Goal: Information Seeking & Learning: Learn about a topic

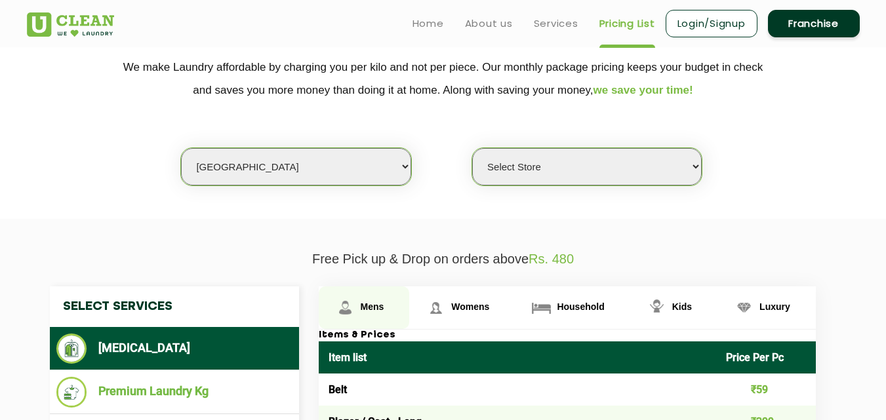
scroll to position [66, 0]
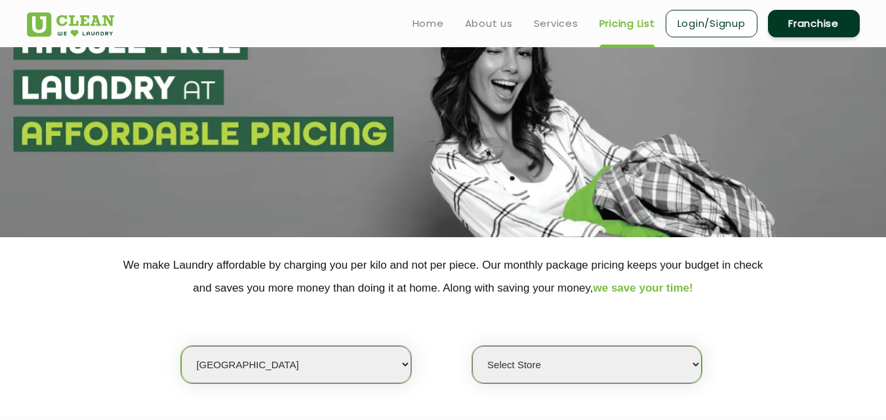
click at [230, 373] on select "Select city [GEOGRAPHIC_DATA] [GEOGRAPHIC_DATA] [GEOGRAPHIC_DATA] [GEOGRAPHIC_D…" at bounding box center [295, 364] width 229 height 37
select select "70"
click at [181, 346] on select "Select city [GEOGRAPHIC_DATA] [GEOGRAPHIC_DATA] [GEOGRAPHIC_DATA] [GEOGRAPHIC_D…" at bounding box center [295, 364] width 229 height 37
select select "0"
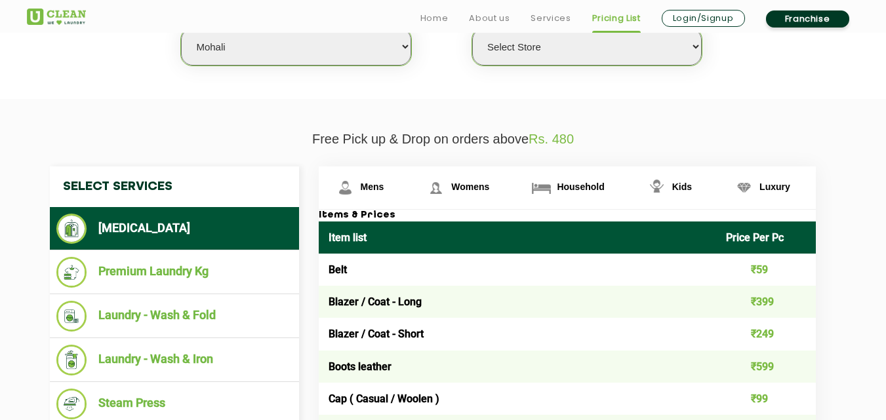
scroll to position [393, 0]
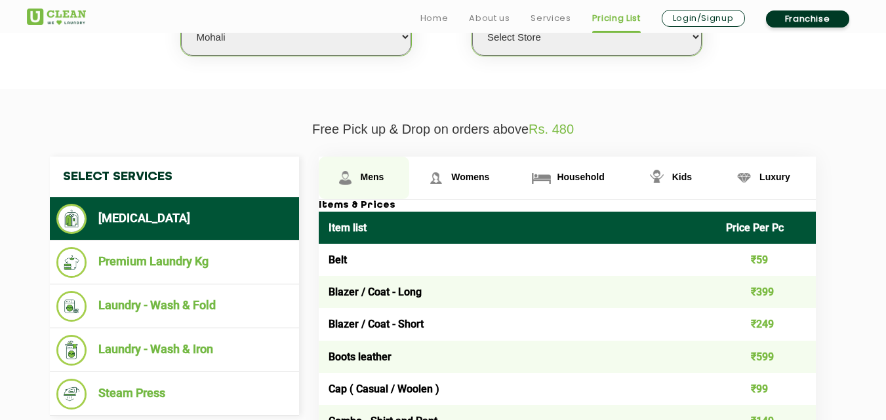
click at [368, 175] on span "Mens" at bounding box center [373, 177] width 24 height 10
click at [374, 191] on link "Mens" at bounding box center [364, 178] width 91 height 43
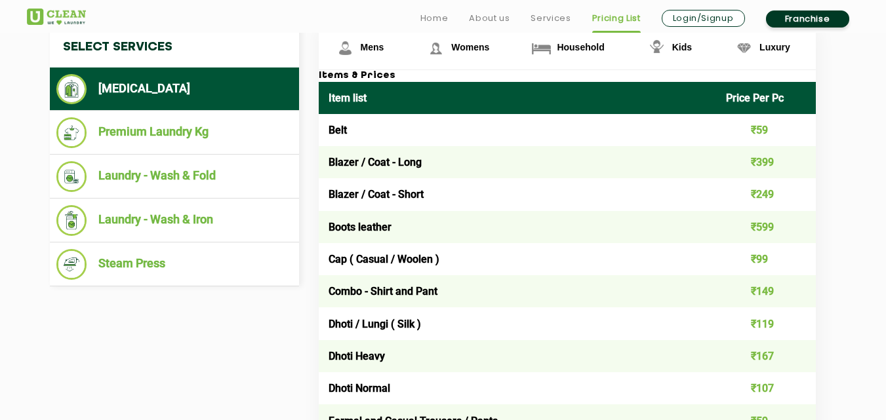
scroll to position [524, 0]
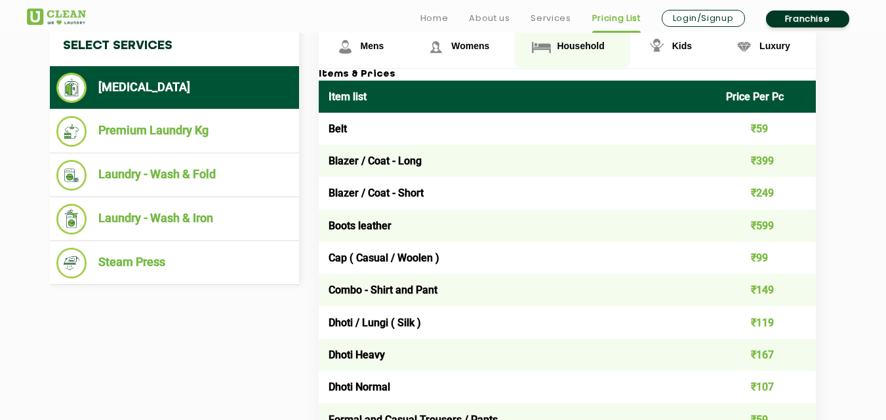
click at [576, 45] on span "Household" at bounding box center [580, 46] width 47 height 10
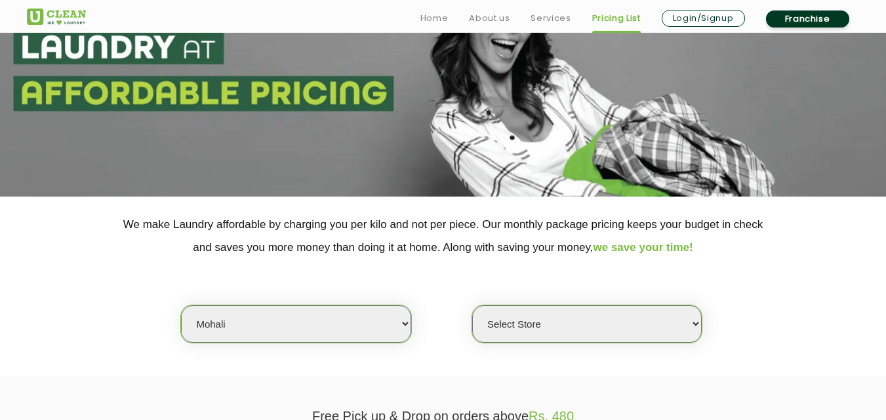
scroll to position [118, 0]
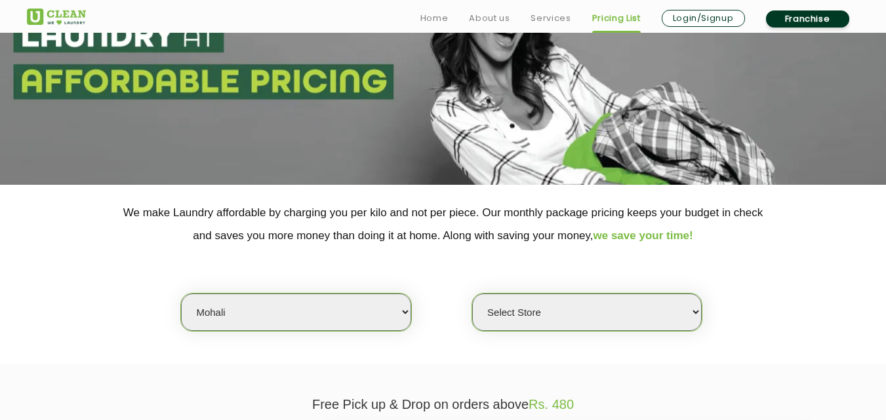
click at [240, 318] on select "Select city [GEOGRAPHIC_DATA] [GEOGRAPHIC_DATA] [GEOGRAPHIC_DATA] [GEOGRAPHIC_D…" at bounding box center [295, 312] width 229 height 37
select select "41"
click at [181, 294] on select "Select city [GEOGRAPHIC_DATA] [GEOGRAPHIC_DATA] [GEOGRAPHIC_DATA] [GEOGRAPHIC_D…" at bounding box center [295, 312] width 229 height 37
select select "0"
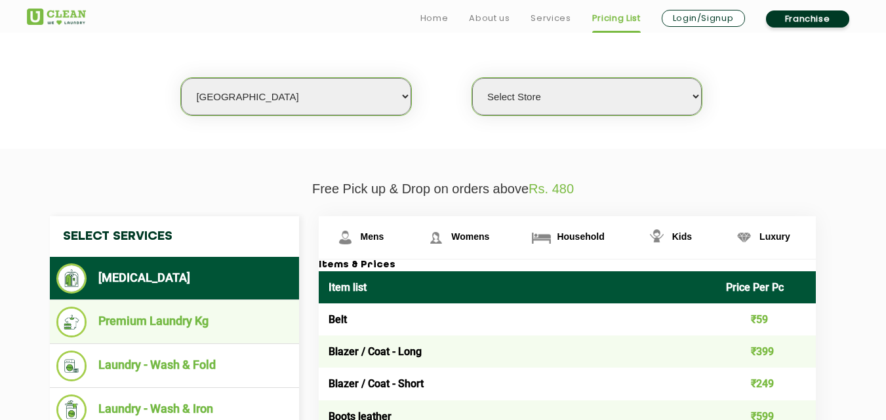
scroll to position [363, 0]
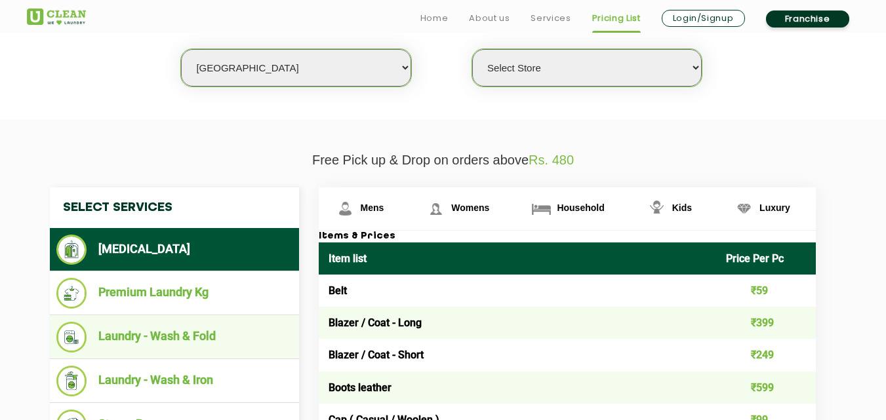
click at [176, 342] on li "Laundry - Wash & Fold" at bounding box center [174, 337] width 236 height 31
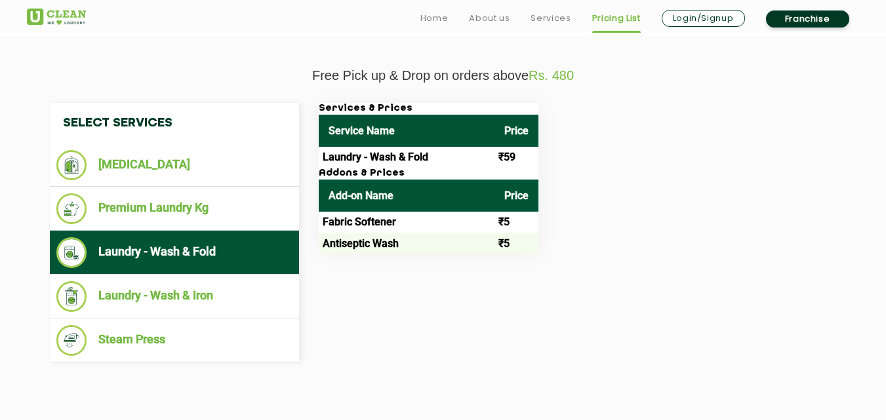
scroll to position [477, 0]
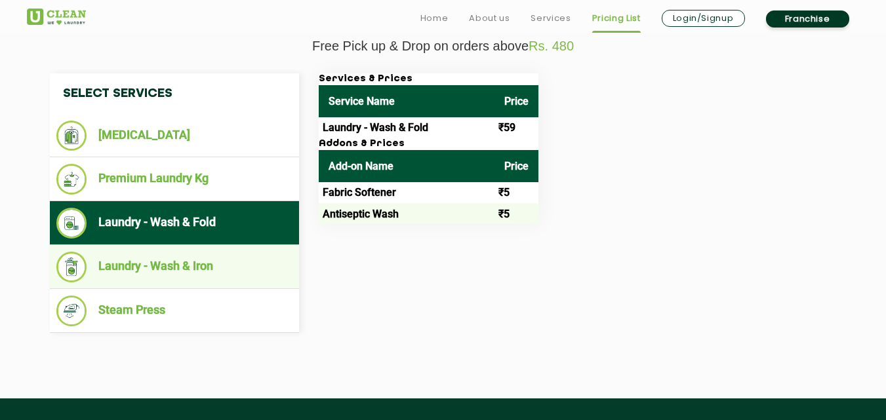
click at [170, 275] on li "Laundry - Wash & Iron" at bounding box center [174, 267] width 236 height 31
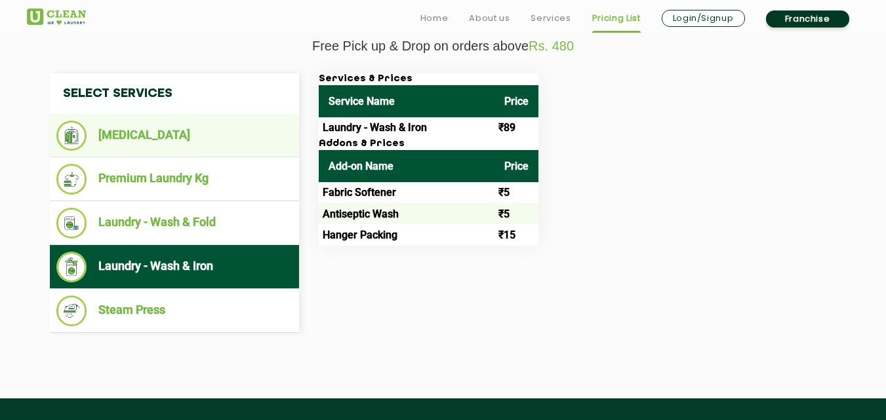
click at [178, 133] on li "[MEDICAL_DATA]" at bounding box center [174, 136] width 236 height 30
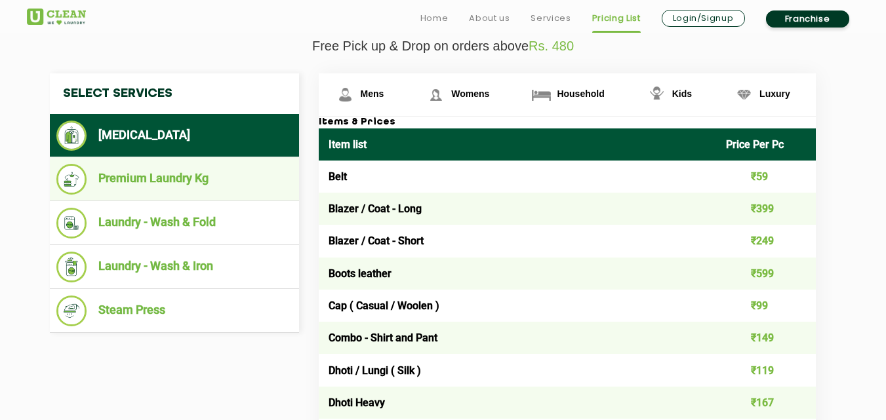
click at [191, 177] on li "Premium Laundry Kg" at bounding box center [174, 179] width 236 height 31
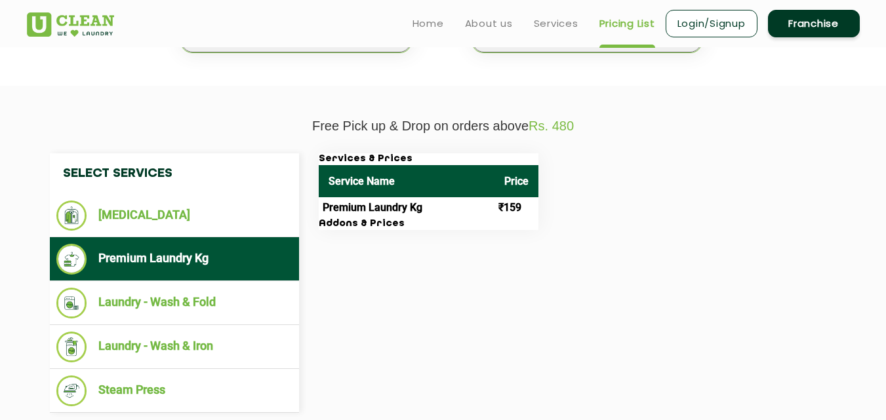
scroll to position [280, 0]
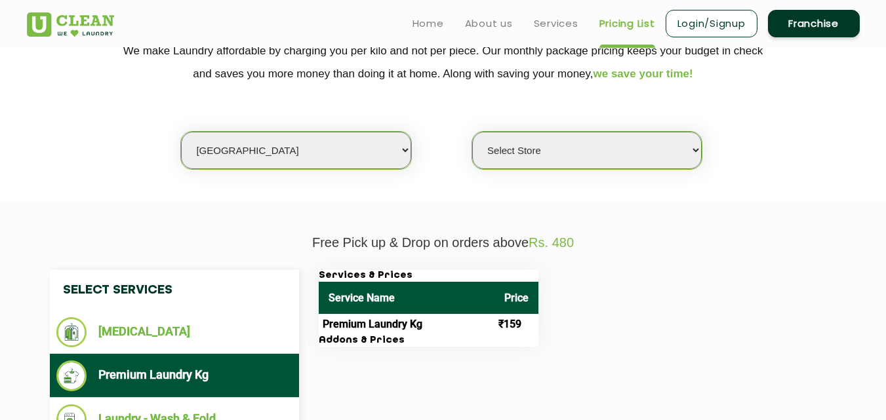
click at [246, 148] on select "Select city [GEOGRAPHIC_DATA] [GEOGRAPHIC_DATA] [GEOGRAPHIC_DATA] [GEOGRAPHIC_D…" at bounding box center [295, 150] width 229 height 37
select select "16"
click at [181, 132] on select "Select city [GEOGRAPHIC_DATA] [GEOGRAPHIC_DATA] [GEOGRAPHIC_DATA] [GEOGRAPHIC_D…" at bounding box center [295, 150] width 229 height 37
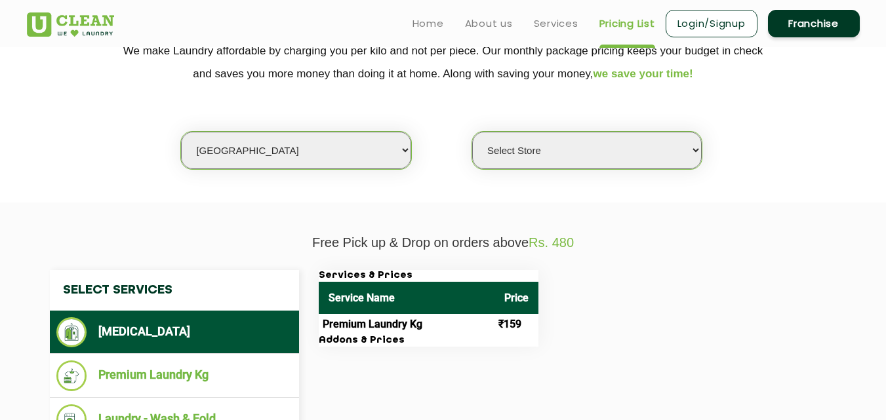
select select "0"
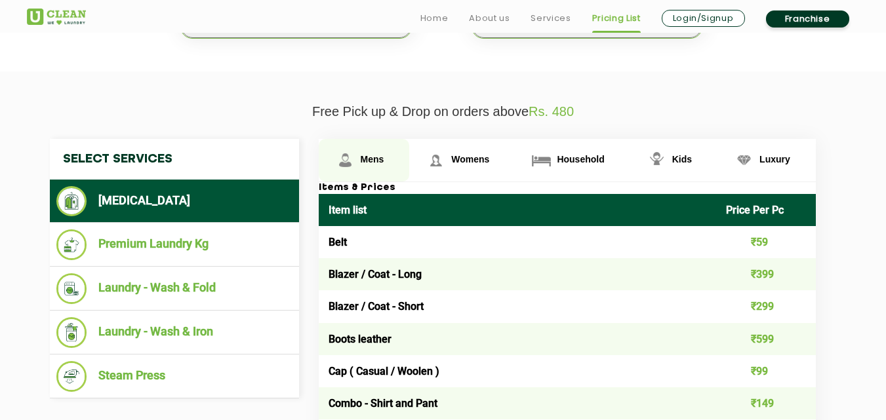
click at [376, 153] on link "Mens" at bounding box center [364, 160] width 91 height 43
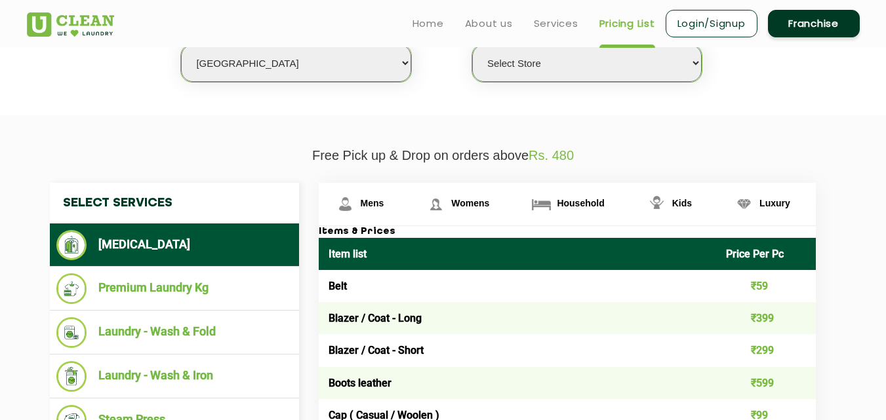
scroll to position [338, 0]
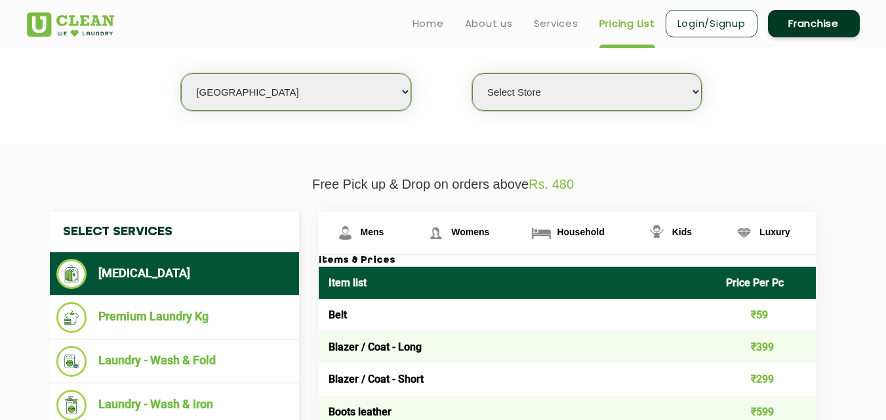
click at [267, 98] on select "Select city [GEOGRAPHIC_DATA] [GEOGRAPHIC_DATA] [GEOGRAPHIC_DATA] [GEOGRAPHIC_D…" at bounding box center [295, 91] width 229 height 37
select select "2"
click at [181, 73] on select "Select city [GEOGRAPHIC_DATA] [GEOGRAPHIC_DATA] [GEOGRAPHIC_DATA] [GEOGRAPHIC_D…" at bounding box center [295, 91] width 229 height 37
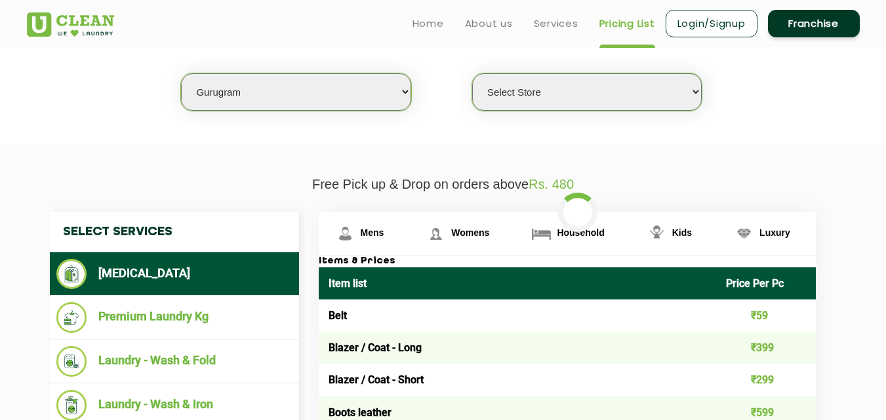
select select "0"
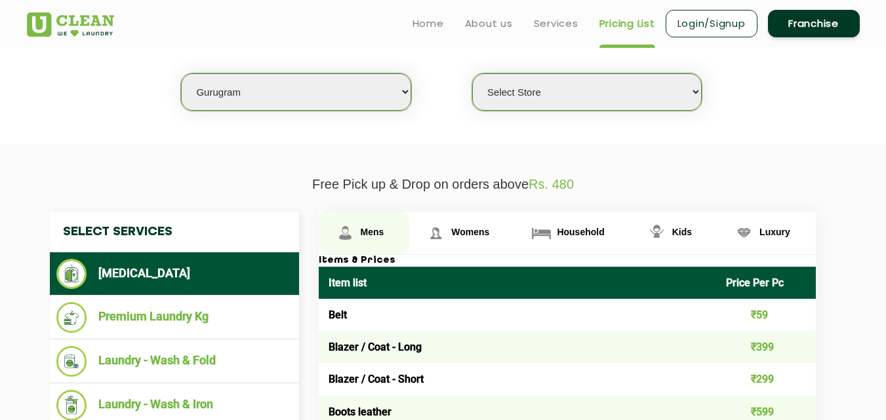
click at [362, 224] on link "Mens" at bounding box center [364, 233] width 91 height 43
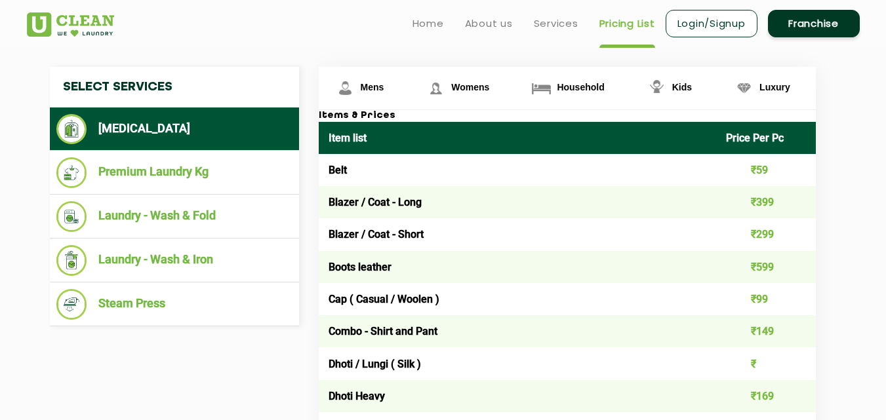
scroll to position [483, 0]
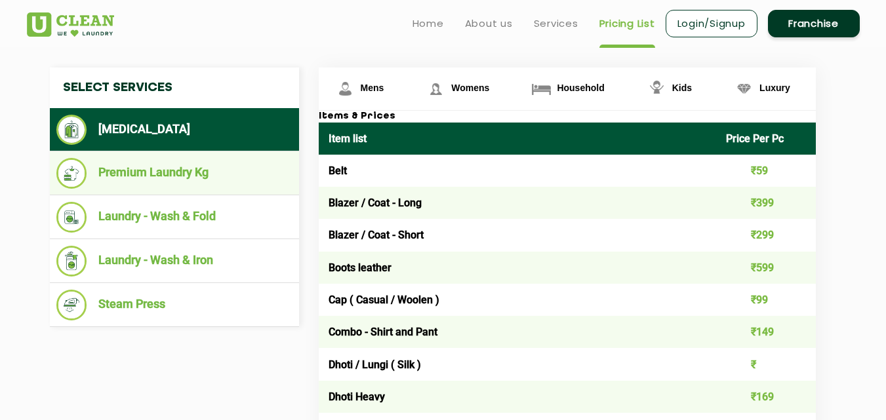
click at [155, 176] on li "Premium Laundry Kg" at bounding box center [174, 173] width 236 height 31
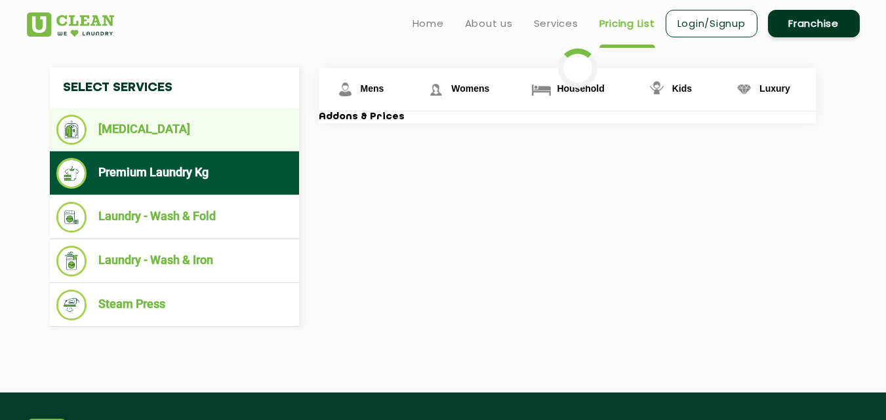
click at [157, 121] on li "[MEDICAL_DATA]" at bounding box center [174, 130] width 236 height 30
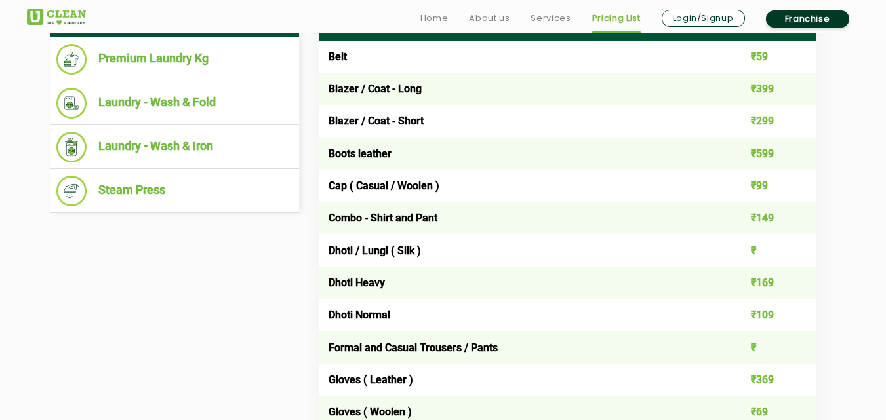
scroll to position [609, 0]
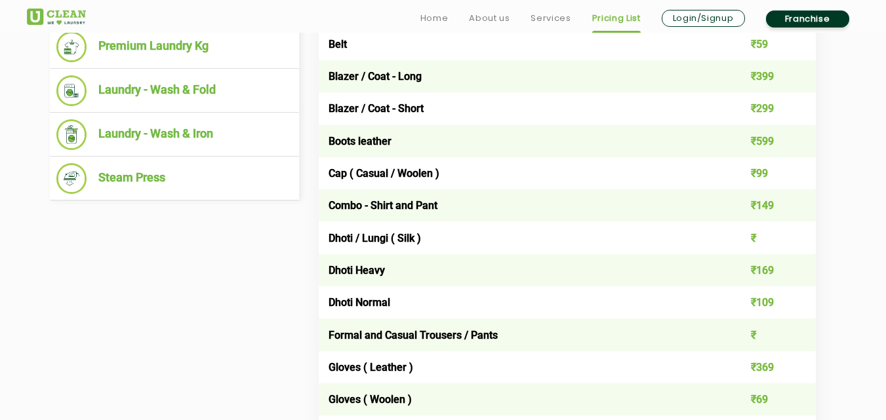
drag, startPoint x: 395, startPoint y: 338, endPoint x: 457, endPoint y: 290, distance: 78.5
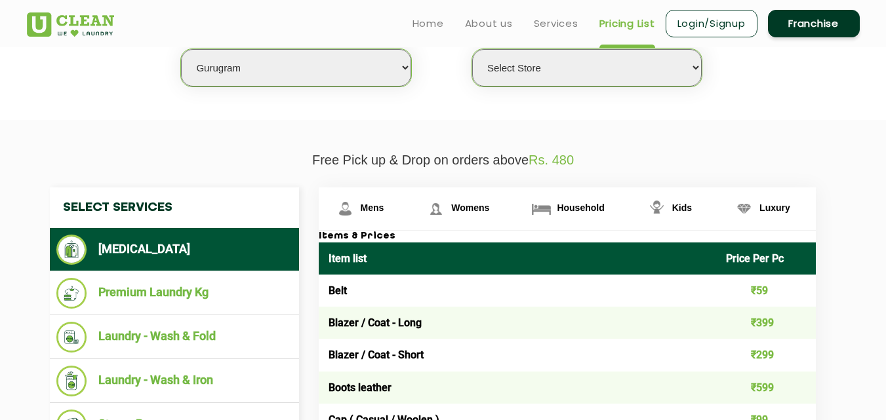
scroll to position [351, 0]
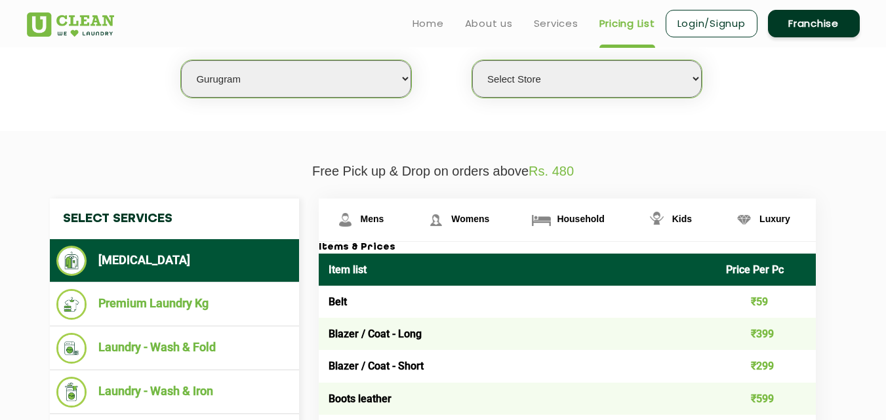
click at [236, 77] on select "Select city [GEOGRAPHIC_DATA] [GEOGRAPHIC_DATA] [GEOGRAPHIC_DATA] [GEOGRAPHIC_D…" at bounding box center [295, 78] width 229 height 37
select select "41"
click at [181, 60] on select "Select city [GEOGRAPHIC_DATA] [GEOGRAPHIC_DATA] [GEOGRAPHIC_DATA] [GEOGRAPHIC_D…" at bounding box center [295, 78] width 229 height 37
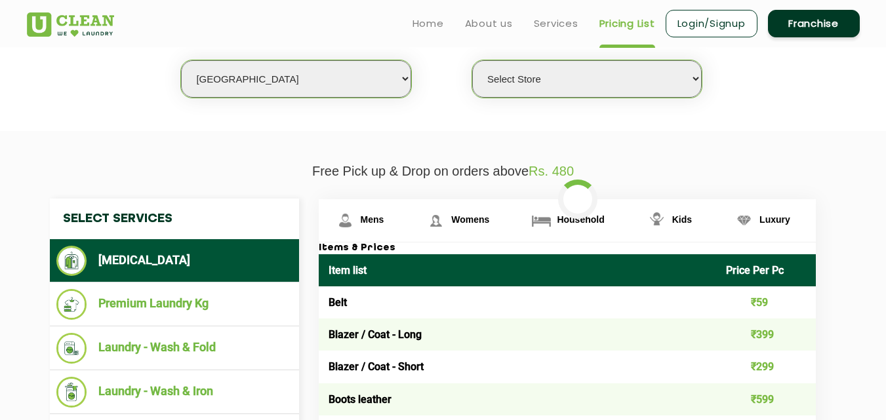
select select "0"
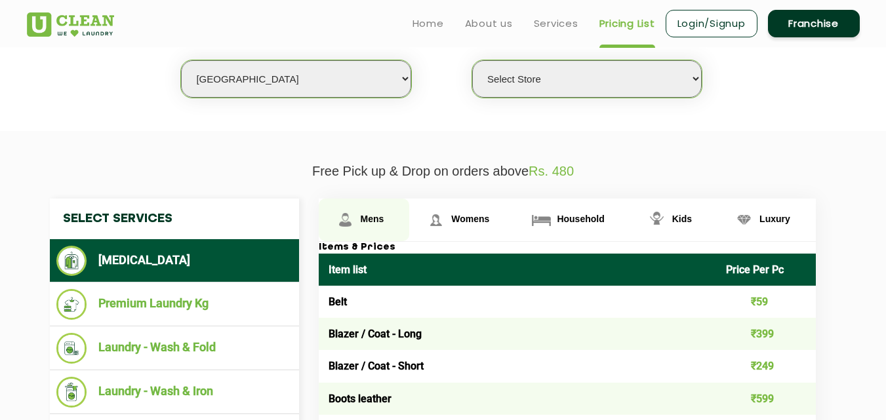
click at [376, 222] on span "Mens" at bounding box center [373, 219] width 24 height 10
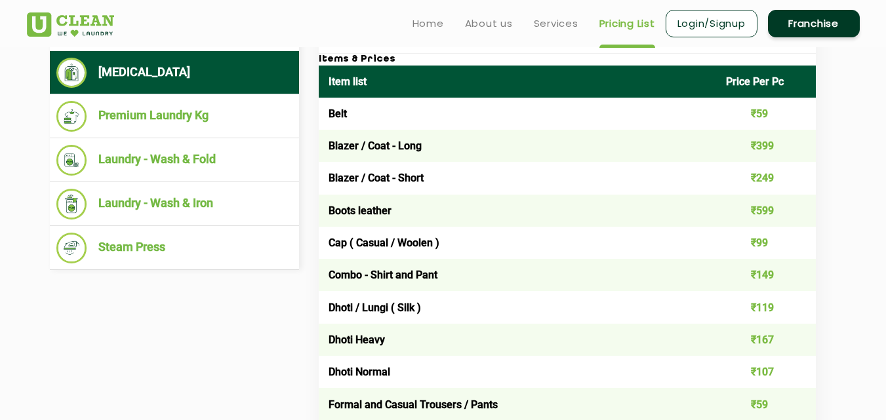
scroll to position [474, 0]
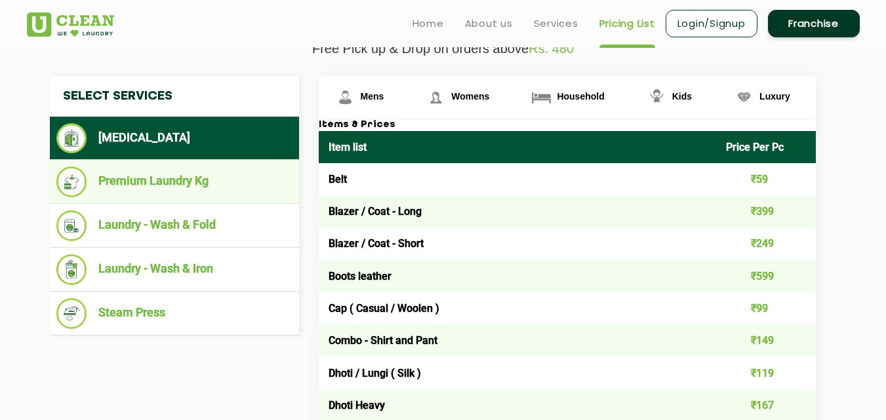
click at [142, 177] on li "Premium Laundry Kg" at bounding box center [174, 182] width 236 height 31
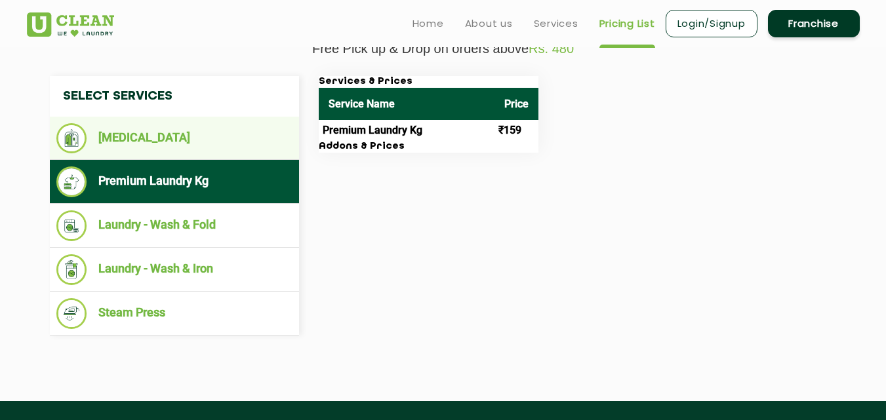
click at [155, 145] on li "[MEDICAL_DATA]" at bounding box center [174, 138] width 236 height 30
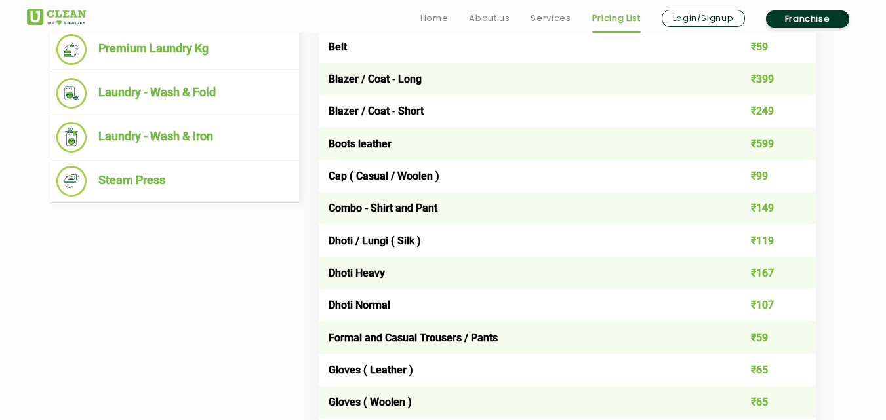
scroll to position [612, 0]
